Goal: Find specific page/section: Find specific page/section

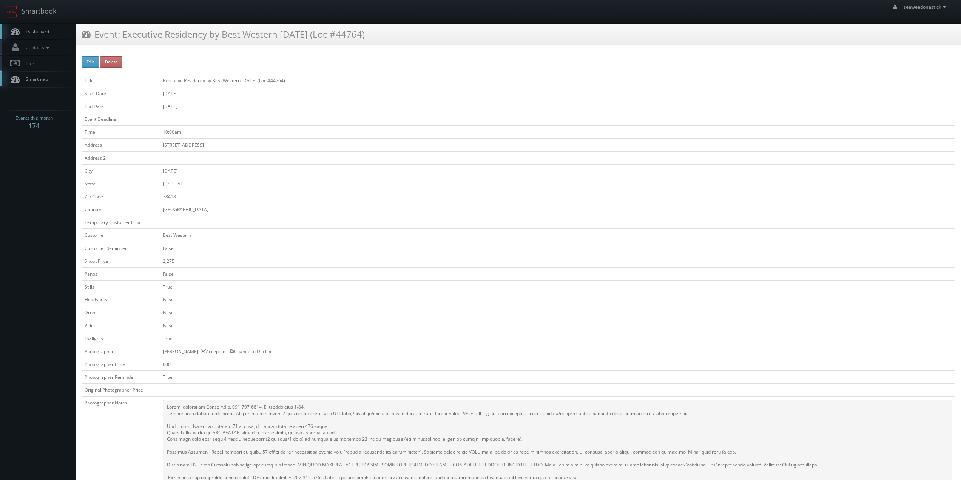
click at [43, 28] on link "Dashboard" at bounding box center [38, 31] width 76 height 15
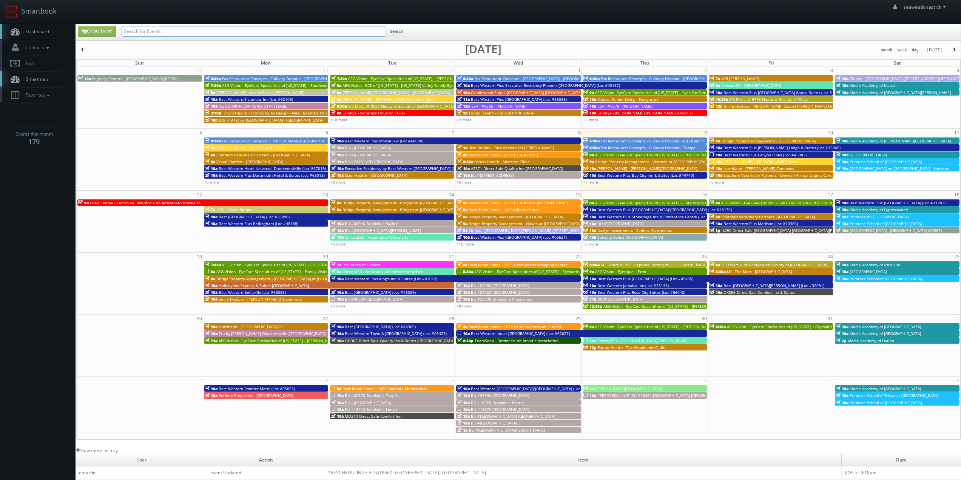
click at [152, 28] on input "text" at bounding box center [254, 31] width 264 height 11
type input "[GEOGRAPHIC_DATA]"
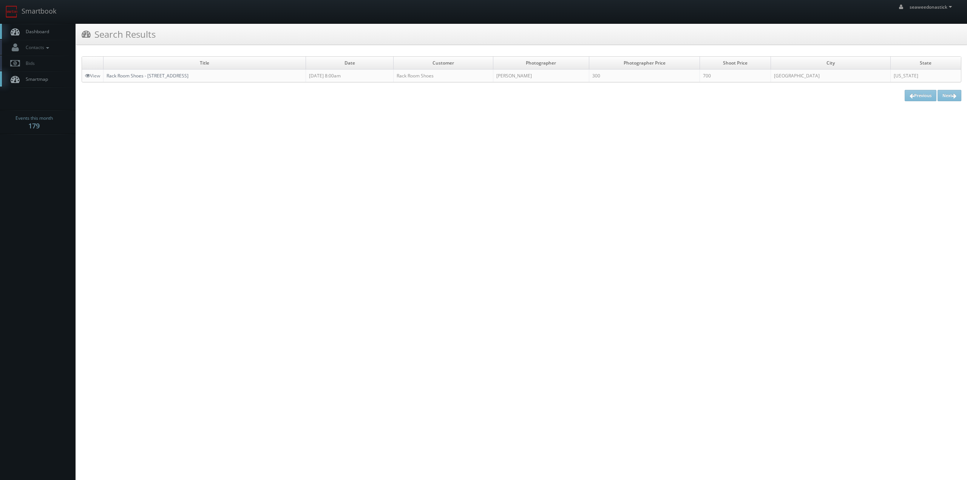
click at [168, 74] on link "Rack Room Shoes - [STREET_ADDRESS]" at bounding box center [148, 76] width 82 height 6
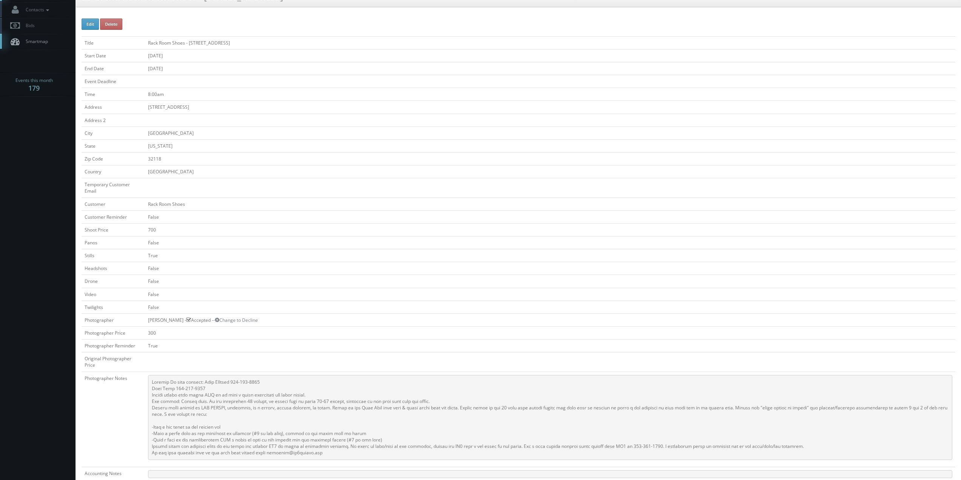
scroll to position [76, 0]
